Goal: Submit feedback/report problem: Provide input to the site owners about the experience or issues

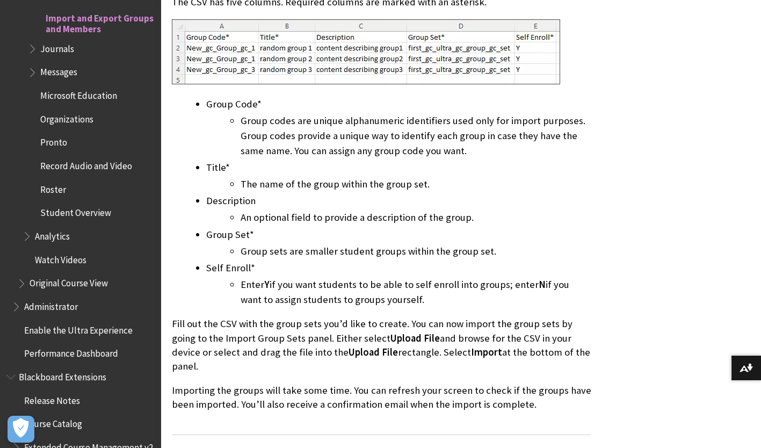
scroll to position [1473, 0]
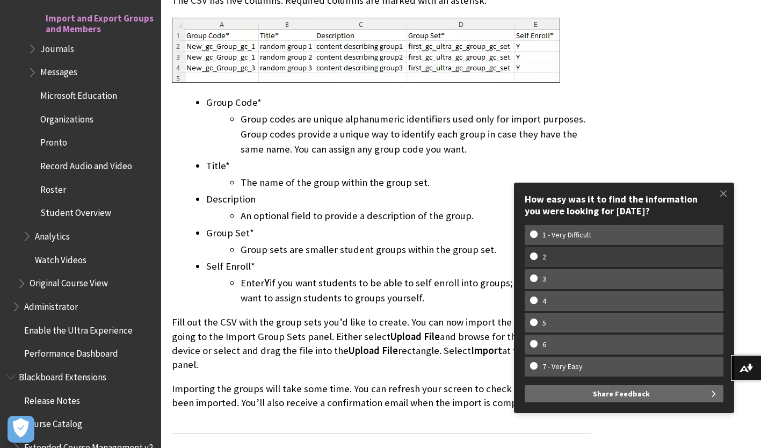
click at [551, 255] on w-span "2" at bounding box center [544, 257] width 28 height 9
click at [537, 255] on input "2" at bounding box center [533, 256] width 7 height 7
radio input "true"
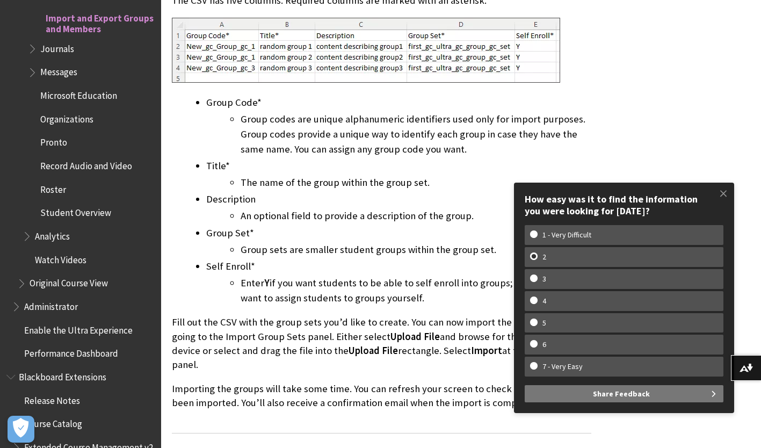
scroll to position [0, 0]
click at [598, 394] on span "Share Feedback" at bounding box center [621, 393] width 57 height 17
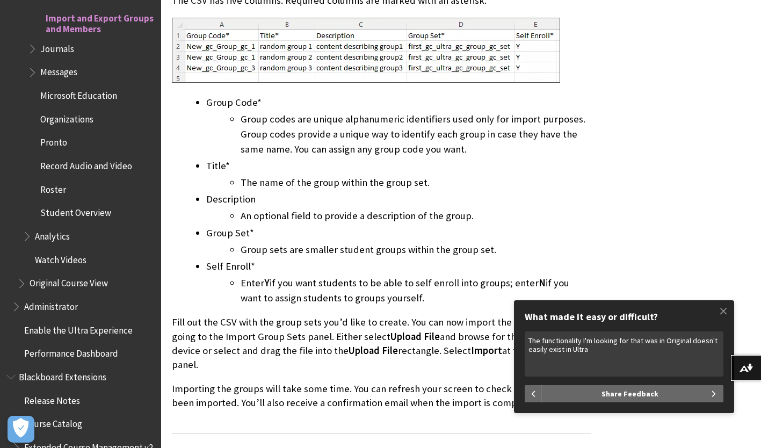
drag, startPoint x: 631, startPoint y: 338, endPoint x: 653, endPoint y: 340, distance: 22.6
click at [631, 338] on textarea "The functionality I'm looking for that was in Original doesn't easily exist in …" at bounding box center [624, 354] width 199 height 45
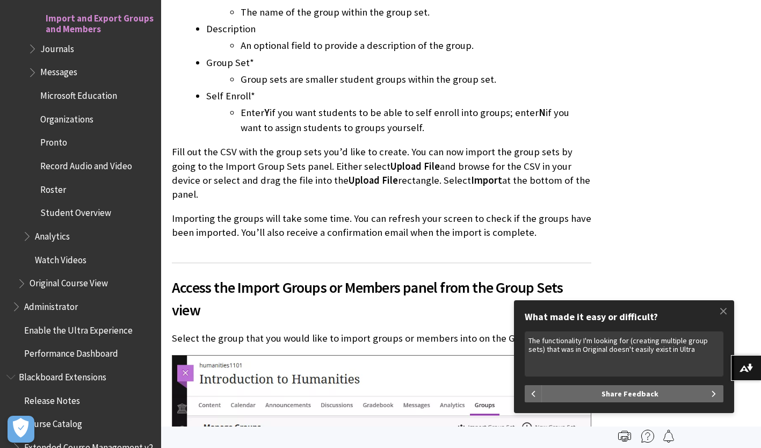
scroll to position [1637, 0]
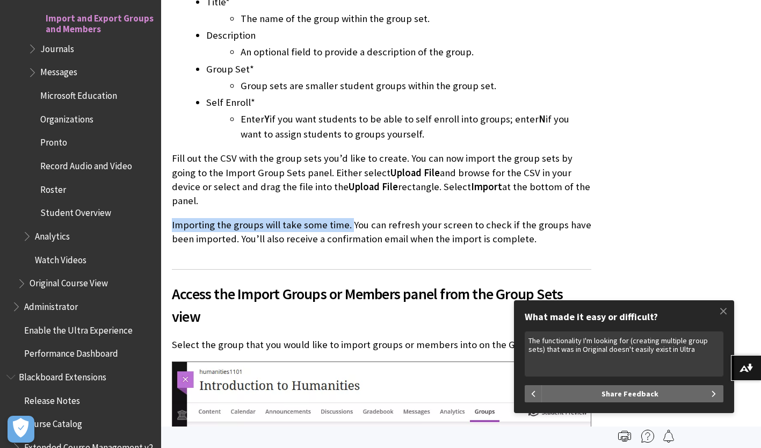
drag, startPoint x: 349, startPoint y: 196, endPoint x: 169, endPoint y: 198, distance: 179.5
copy p "Importing the groups will take some time."
drag, startPoint x: 703, startPoint y: 352, endPoint x: 711, endPoint y: 349, distance: 9.2
click at [703, 352] on textarea "The functionality I'm looking for (creating multiple group sets) that was in Or…" at bounding box center [624, 354] width 199 height 45
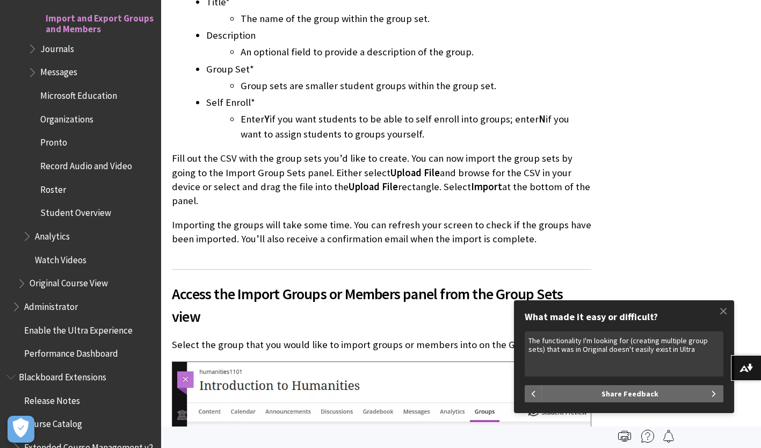
click at [541, 349] on textarea "The functionality I'm looking for (creating multiple group sets) that was in Or…" at bounding box center [624, 354] width 199 height 45
click at [587, 359] on textarea "The functionality I'm looking for (creating multiple group sets with select too…" at bounding box center [624, 354] width 199 height 45
click at [690, 349] on textarea "The functionality I'm looking for (creating multiple group sets with select too…" at bounding box center [624, 354] width 199 height 45
click at [698, 346] on textarea "The functionality I'm looking for (creating multiple group sets with select too…" at bounding box center [624, 354] width 199 height 45
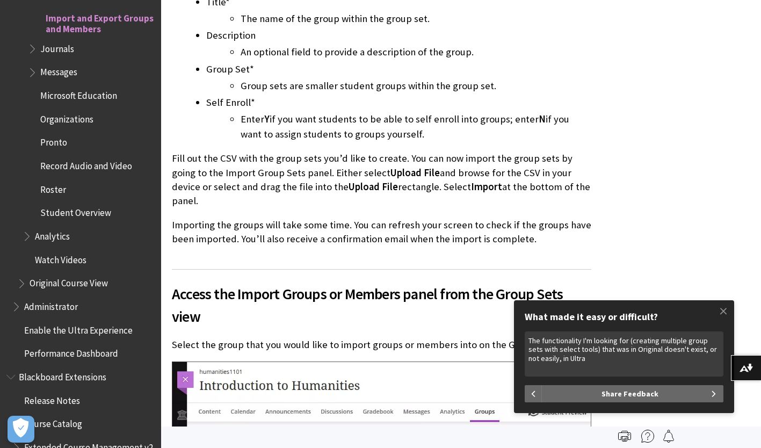
click at [615, 357] on textarea "The functionality I'm looking for (creating multiple group sets with select too…" at bounding box center [624, 354] width 199 height 45
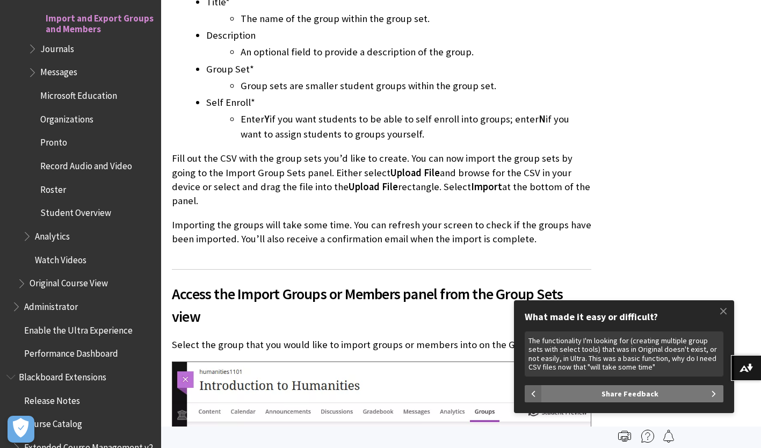
type textarea "The functionality I'm looking for (creating multiple group sets with select too…"
click at [702, 392] on button "Share Feedback" at bounding box center [633, 393] width 182 height 17
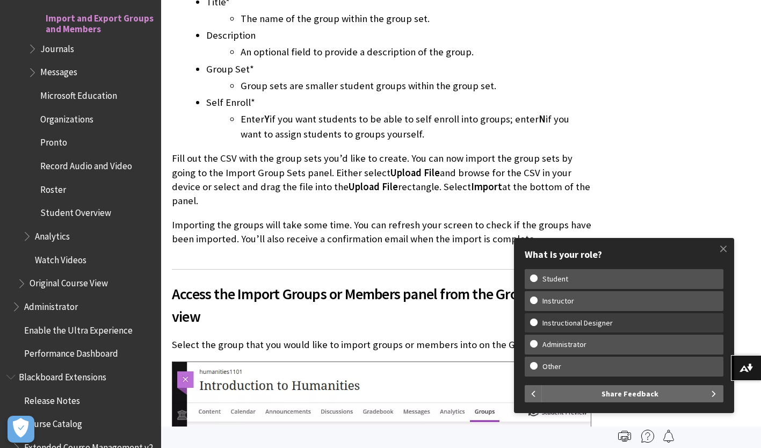
click at [571, 323] on w-span "Instructional Designer" at bounding box center [577, 323] width 95 height 9
click at [537, 323] on input "Instructional Designer" at bounding box center [533, 322] width 7 height 7
radio input "true"
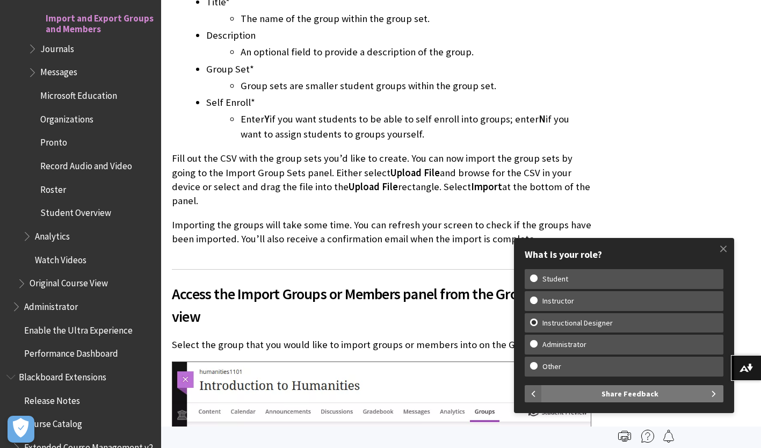
click at [593, 394] on button "Share Feedback" at bounding box center [633, 393] width 182 height 17
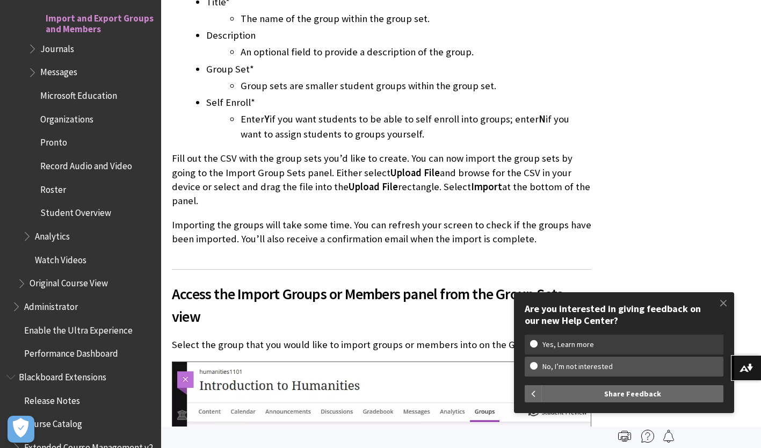
click at [565, 347] on w-span "Yes, Learn more" at bounding box center [568, 344] width 76 height 9
click at [537, 347] on input "Yes, Learn more" at bounding box center [533, 343] width 7 height 7
radio input "true"
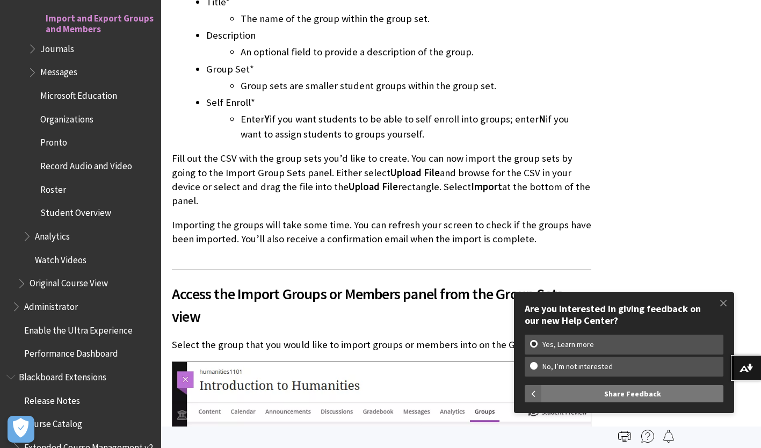
click at [596, 390] on button "Share Feedback" at bounding box center [633, 393] width 182 height 17
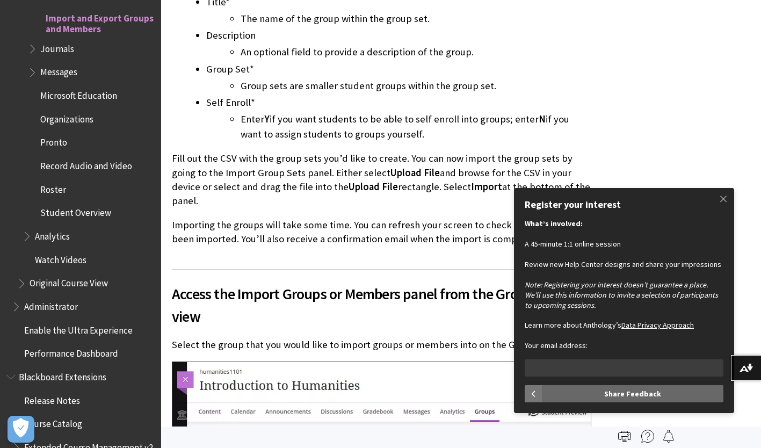
click at [535, 392] on button "button" at bounding box center [533, 393] width 17 height 17
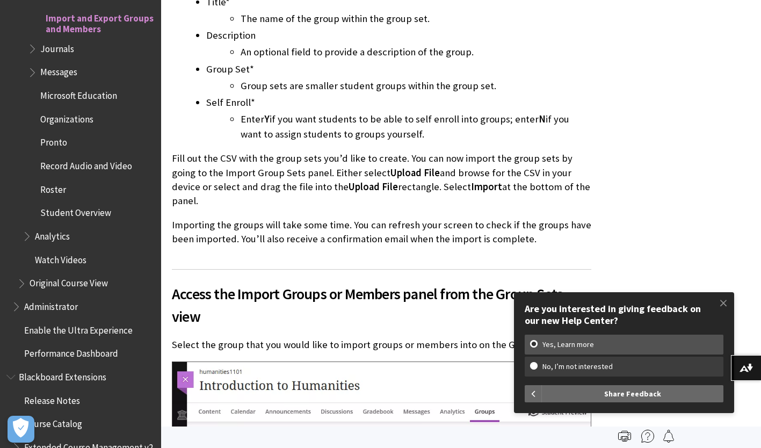
click at [537, 368] on w-span "No, I’m not interested" at bounding box center [624, 366] width 188 height 9
click at [537, 368] on input "No, I’m not interested" at bounding box center [533, 365] width 7 height 7
radio input "true"
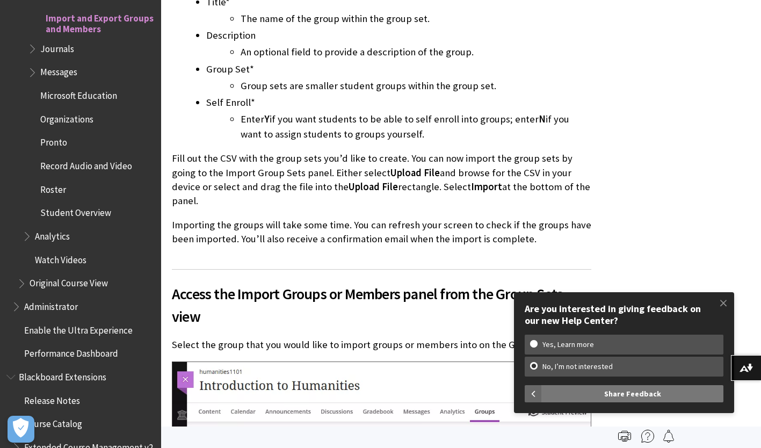
click at [571, 390] on button "Share Feedback" at bounding box center [633, 393] width 182 height 17
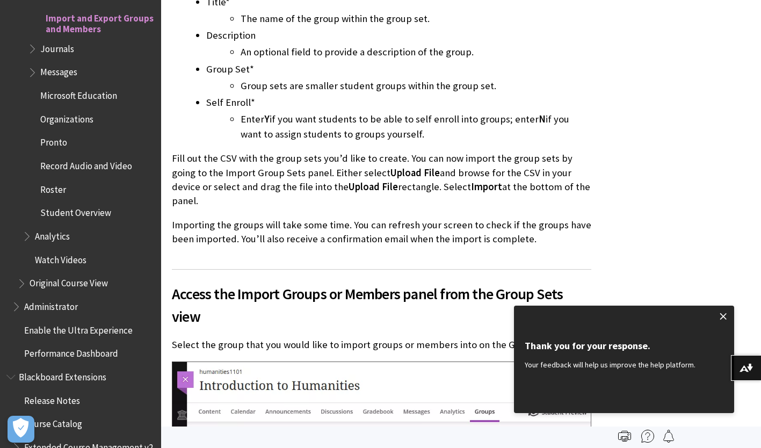
click at [727, 315] on span at bounding box center [724, 316] width 23 height 23
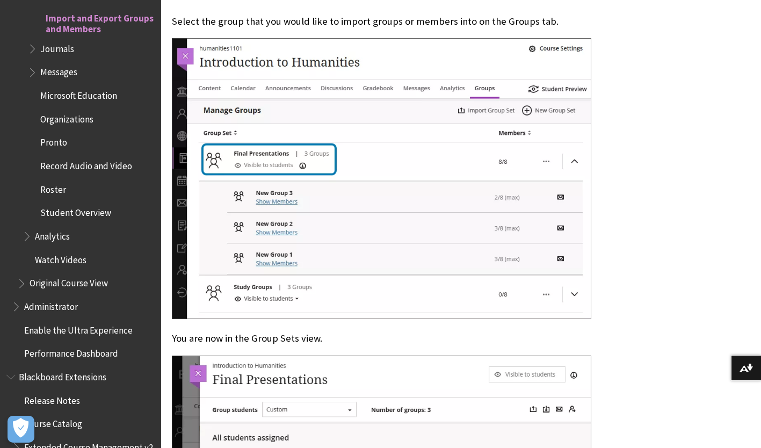
scroll to position [1962, 0]
